Goal: Task Accomplishment & Management: Manage account settings

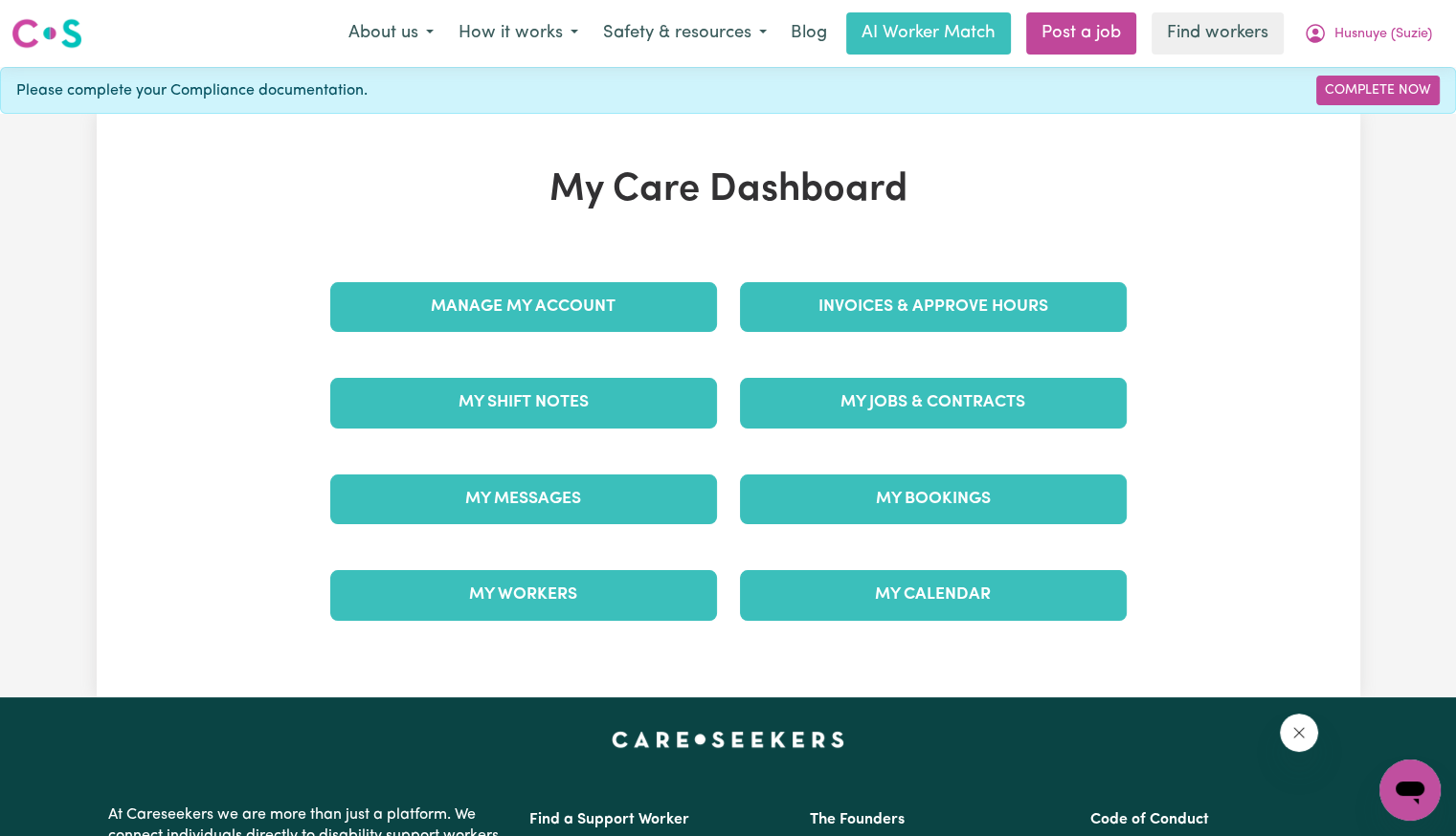
click at [914, 280] on div "Invoices & Approve Hours" at bounding box center [933, 307] width 410 height 96
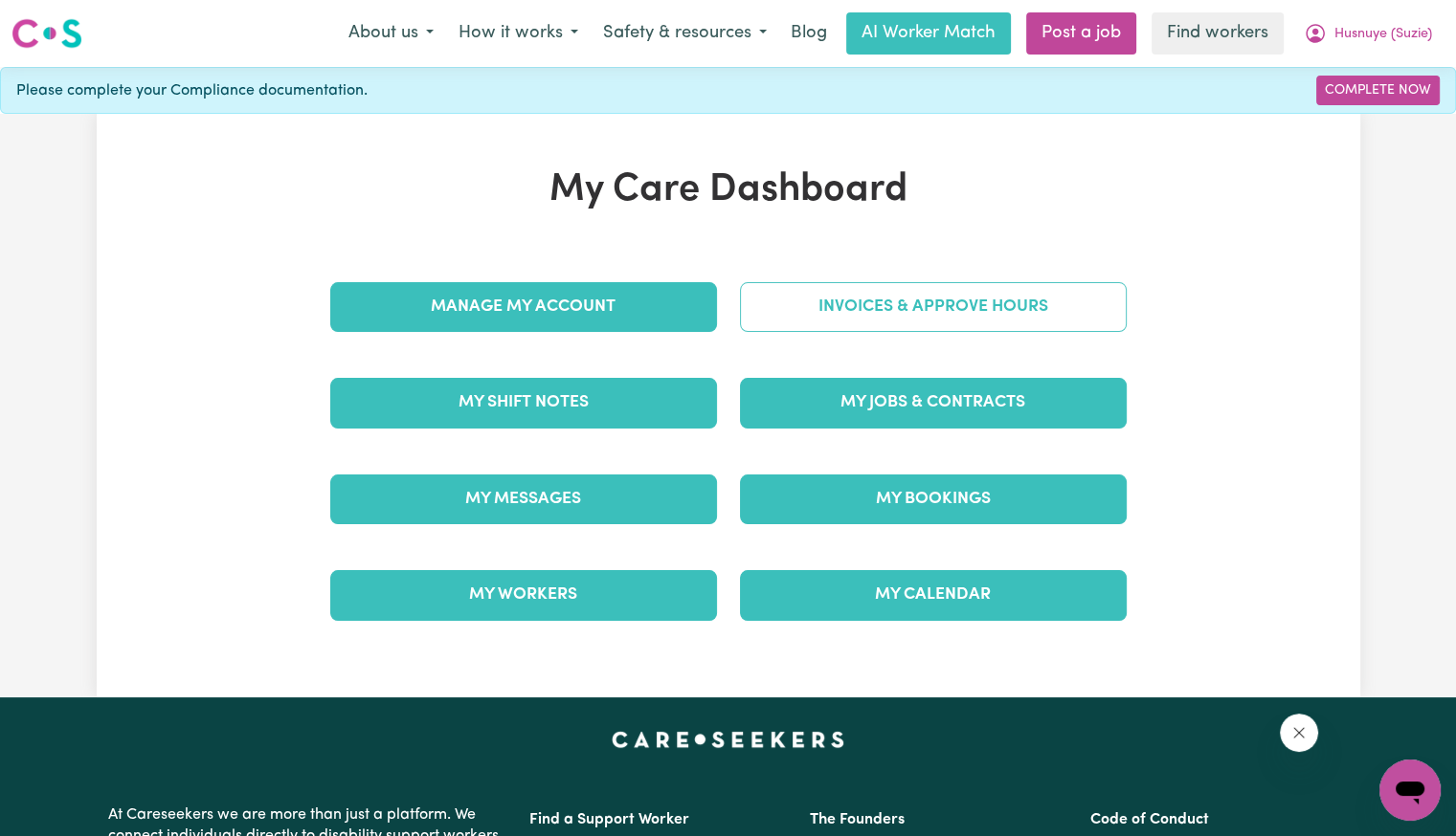
click at [878, 323] on link "Invoices & Approve Hours" at bounding box center [933, 307] width 387 height 49
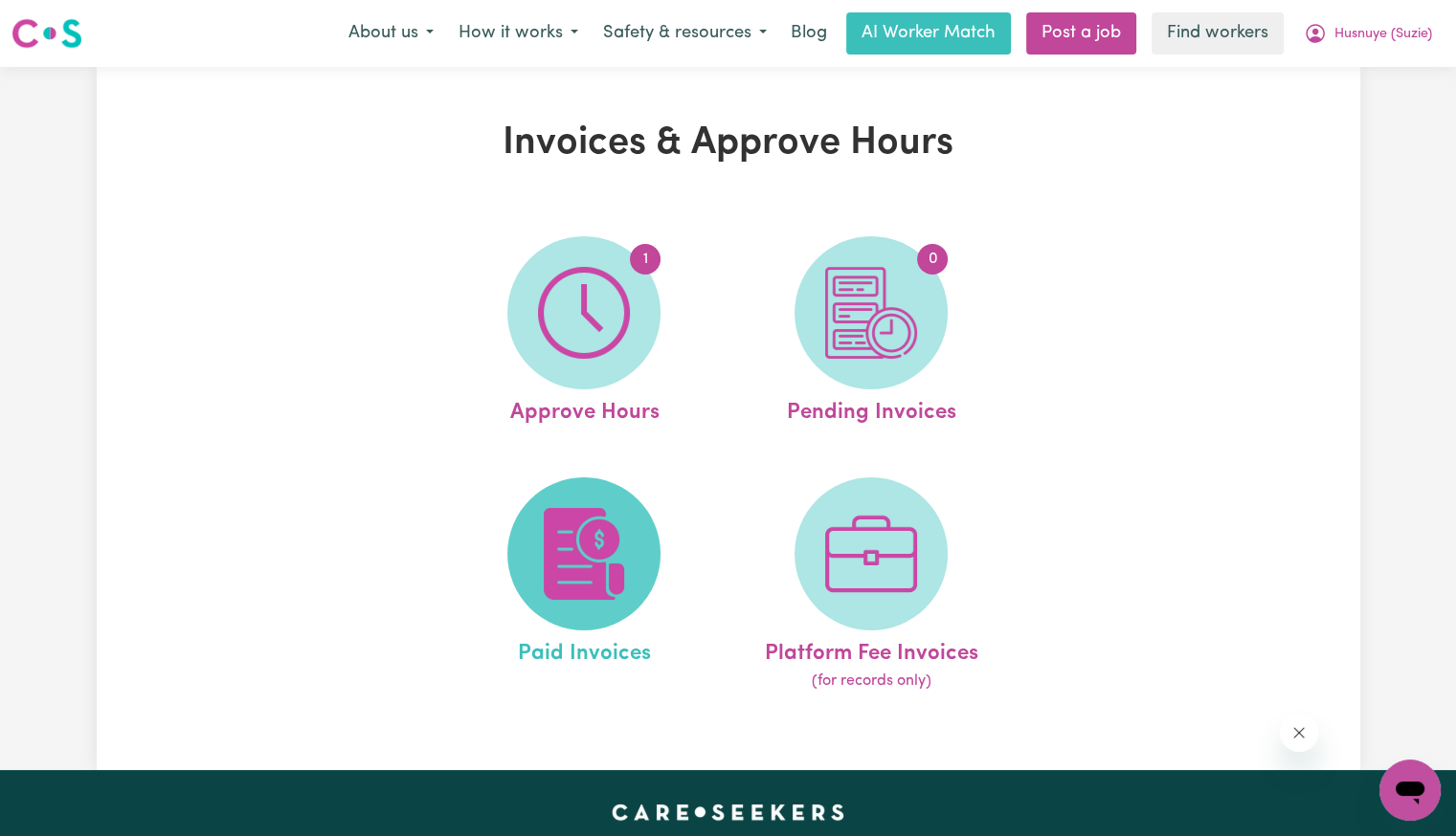
click at [571, 568] on img at bounding box center [584, 554] width 92 height 92
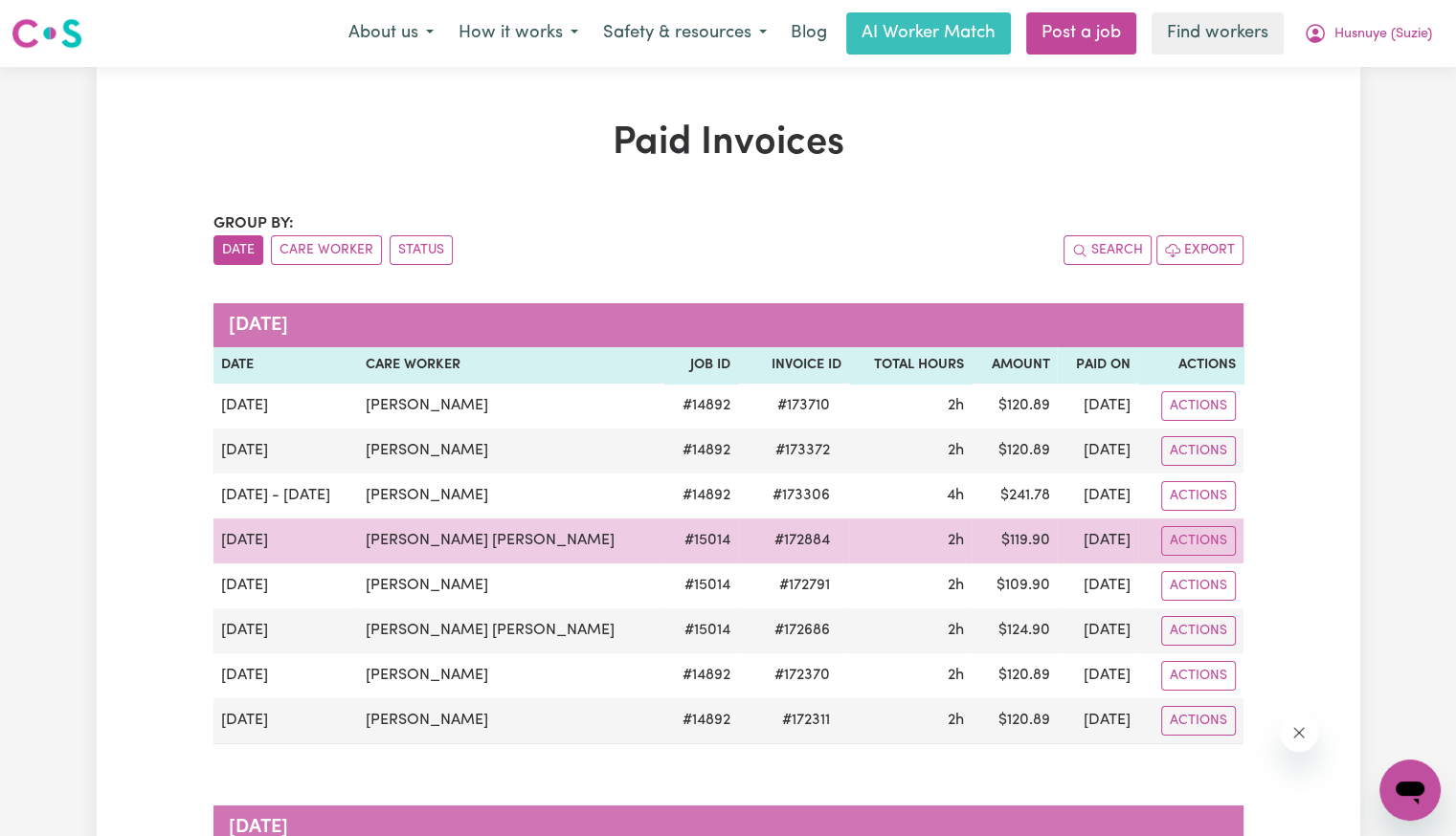
click at [763, 530] on span "# 172884" at bounding box center [802, 540] width 78 height 23
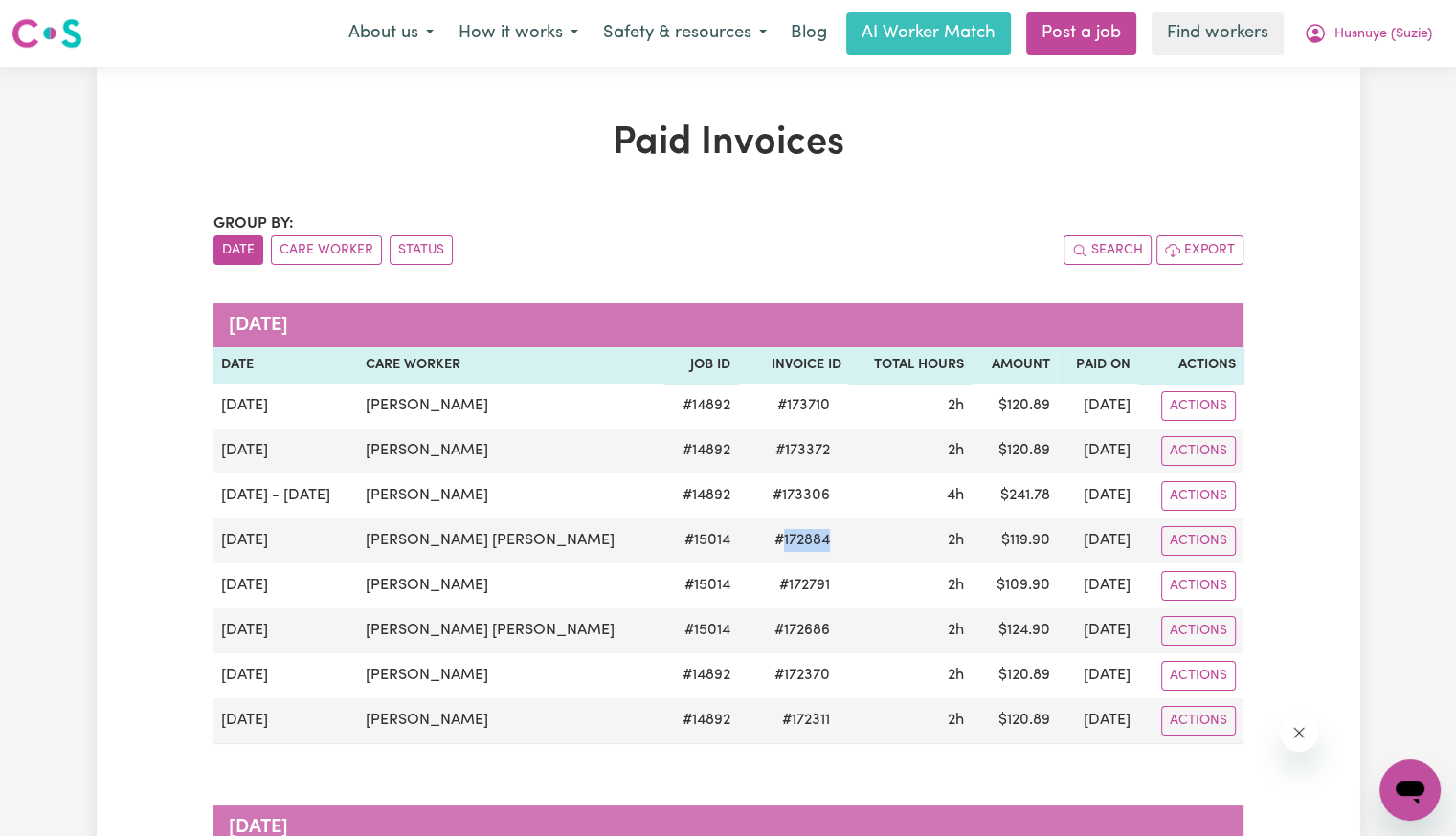
copy span "172884"
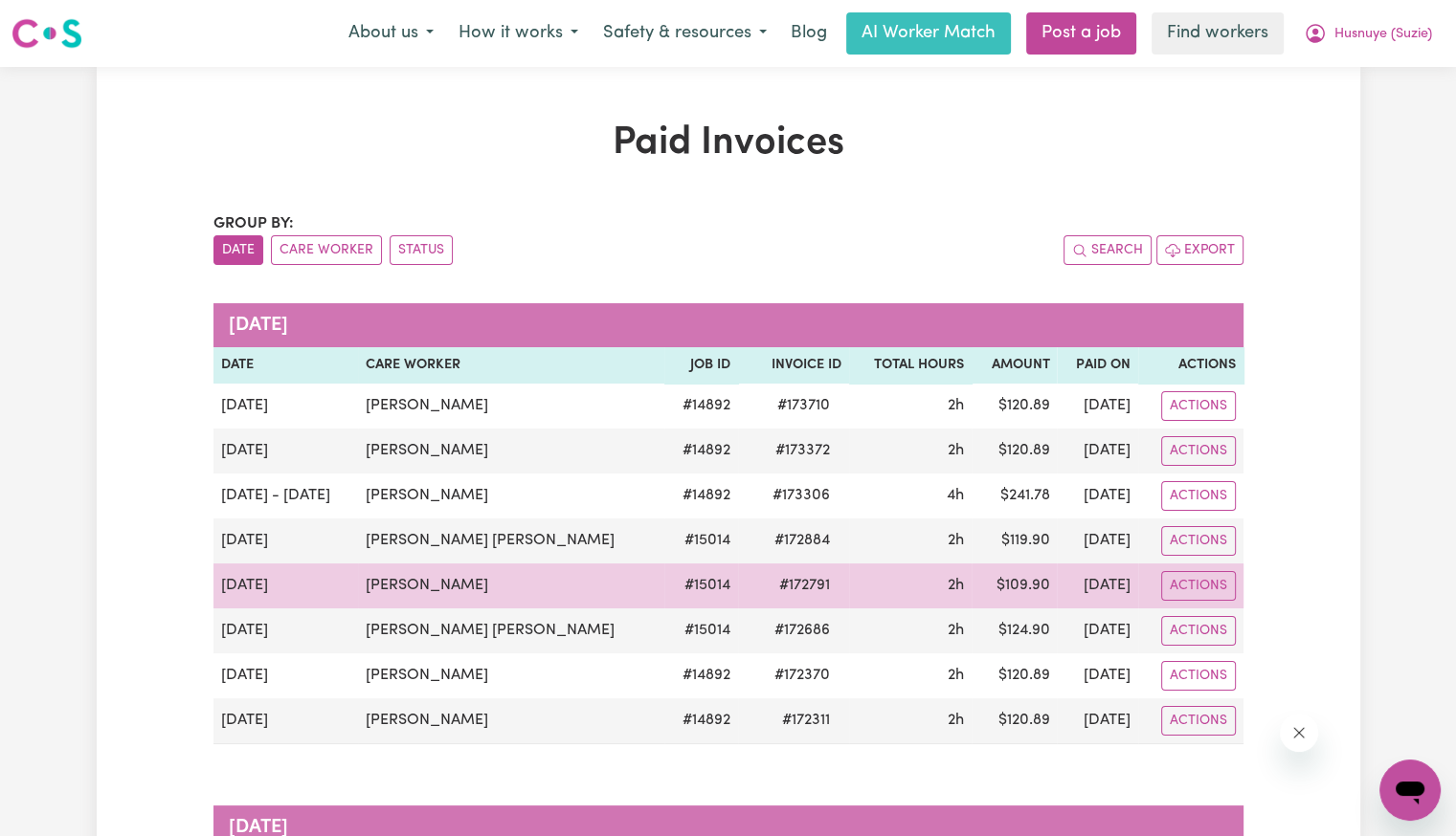
click at [768, 584] on span "# 172791" at bounding box center [805, 585] width 73 height 23
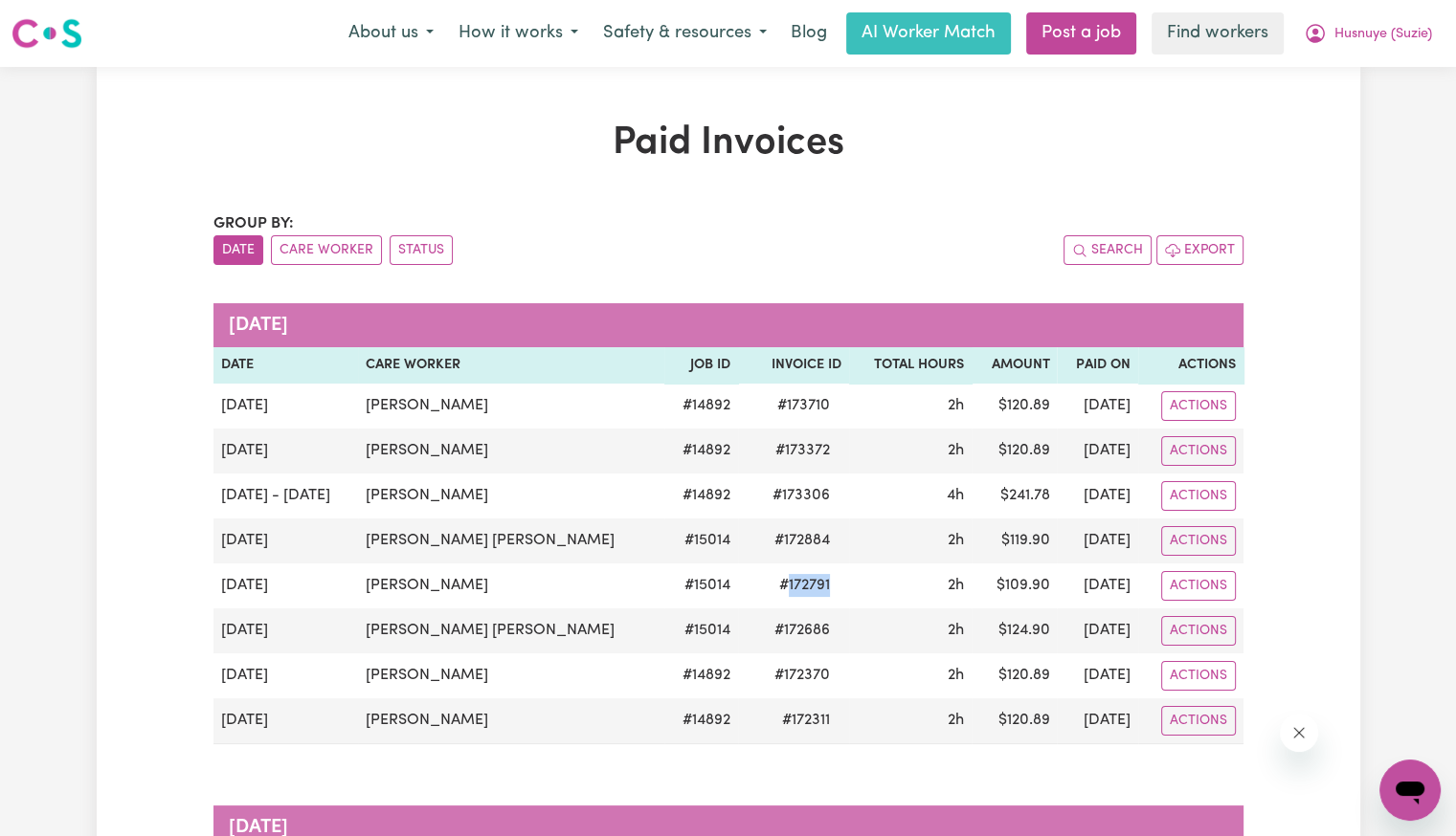
copy span "172791"
click at [1360, 45] on button "Husnuye (Suzie)" at bounding box center [1368, 34] width 153 height 41
click at [1334, 115] on link "Logout" at bounding box center [1368, 110] width 151 height 37
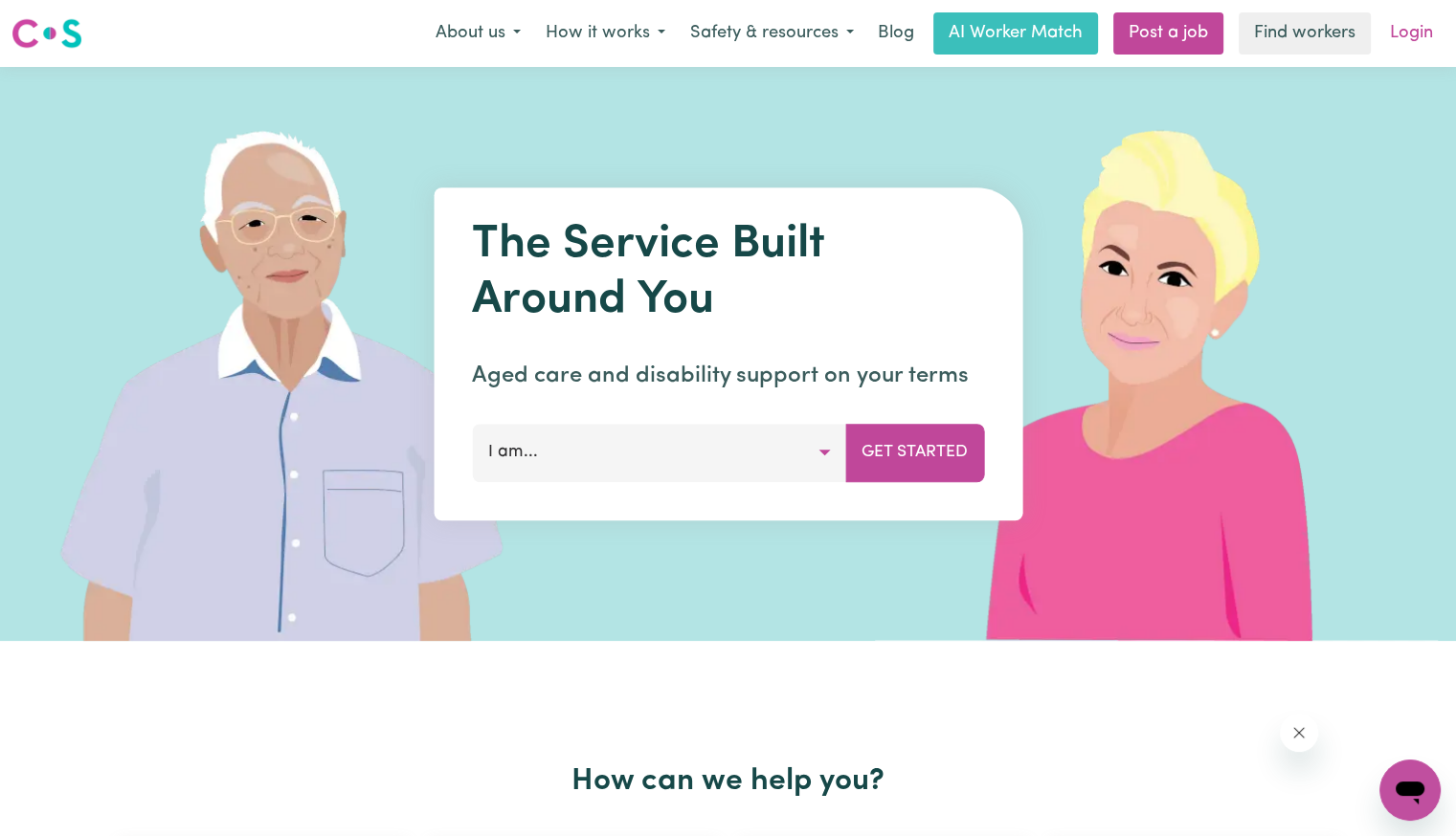
click at [1428, 38] on link "Login" at bounding box center [1411, 34] width 66 height 43
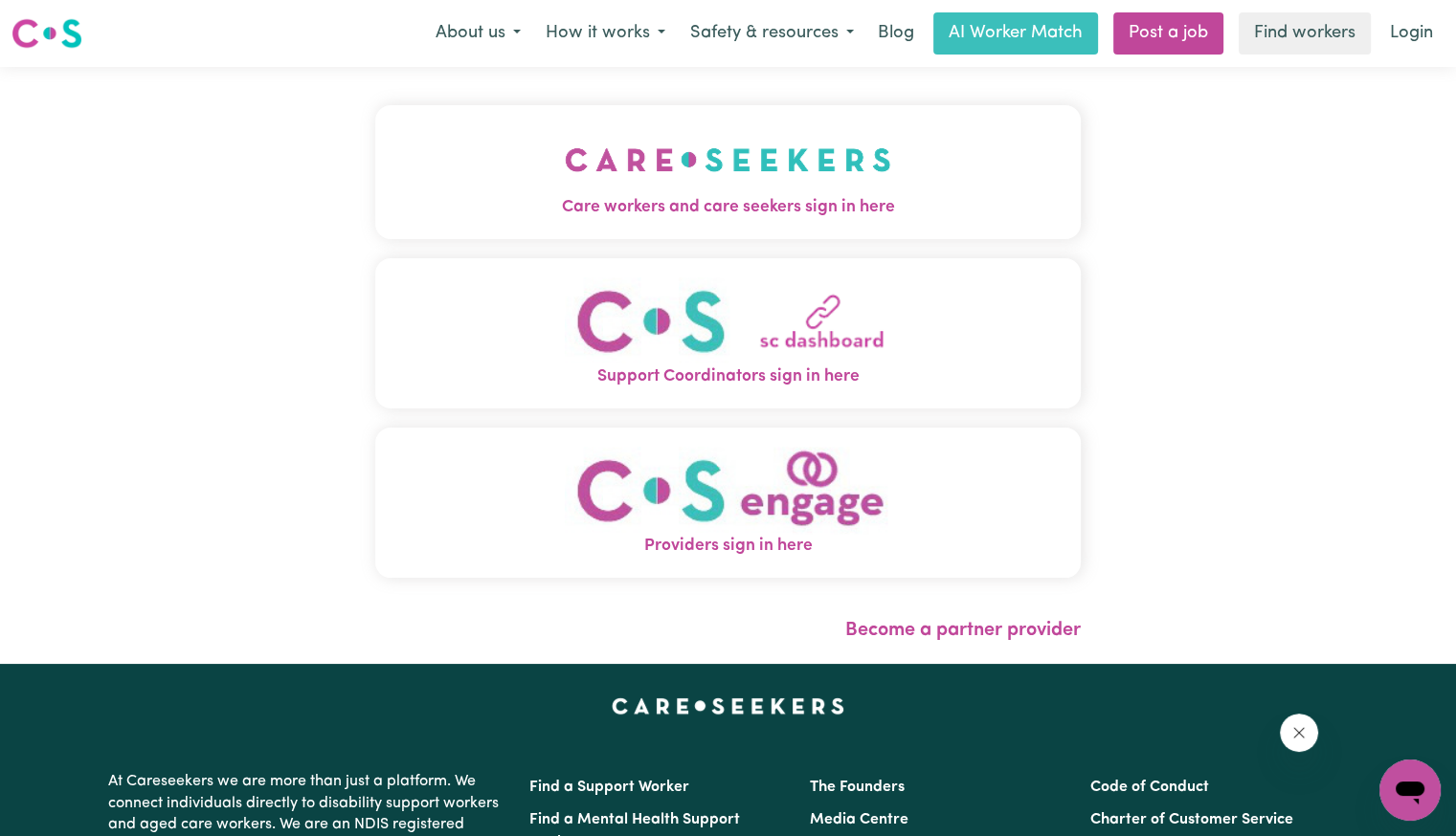
click at [719, 181] on img "Care workers and care seekers sign in here" at bounding box center [728, 160] width 327 height 71
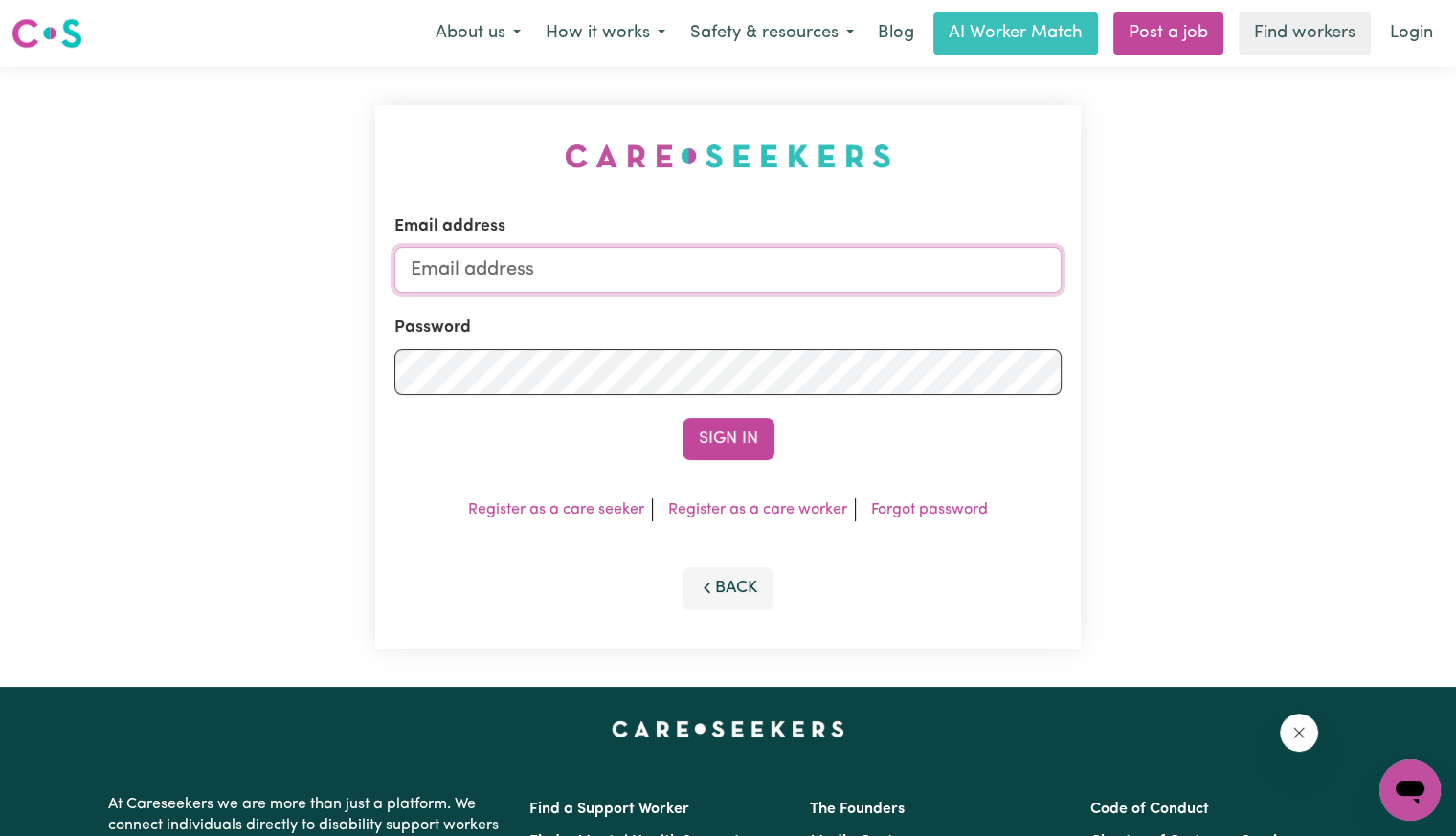
click at [610, 279] on input "Email address" at bounding box center [728, 270] width 667 height 46
drag, startPoint x: 515, startPoint y: 261, endPoint x: 2008, endPoint y: 374, distance: 1497.3
click at [1455, 374] on html "Menu About us How it works Safety & resources Blog AI Worker Match Post a job F…" at bounding box center [728, 724] width 1456 height 1449
type input "[EMAIL_ADDRESS][DOMAIN_NAME]"
click at [683, 418] on button "Sign In" at bounding box center [728, 439] width 92 height 43
